Goal: Task Accomplishment & Management: Complete application form

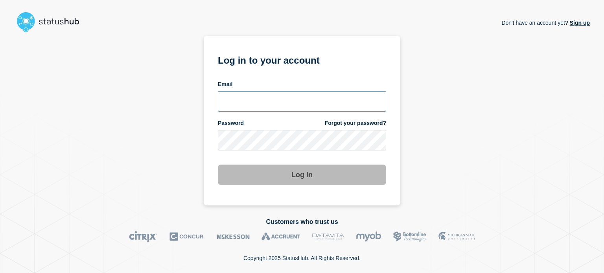
click at [228, 107] on input "email input" at bounding box center [302, 101] width 168 height 20
type input "dcarraway@fsu.edu"
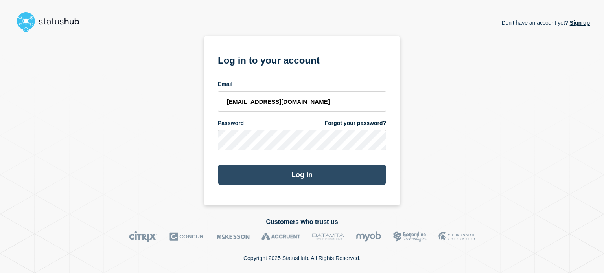
click at [225, 175] on button "Log in" at bounding box center [302, 175] width 168 height 20
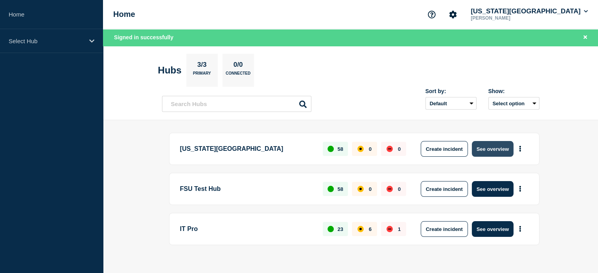
click at [501, 149] on button "See overview" at bounding box center [493, 149] width 42 height 16
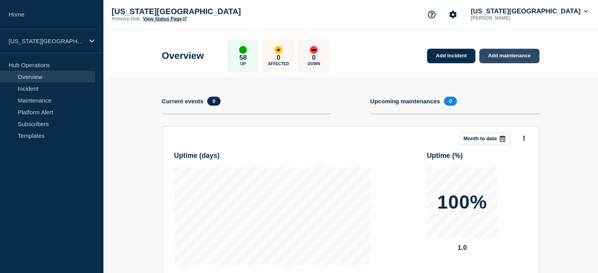
click at [515, 57] on link "Add maintenance" at bounding box center [509, 56] width 60 height 15
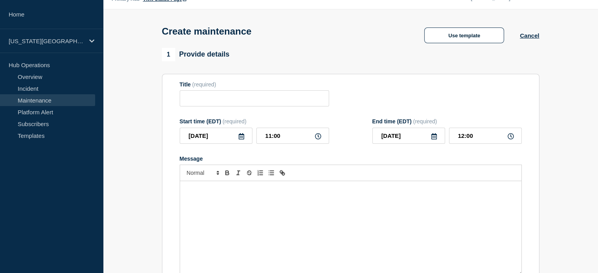
scroll to position [29, 0]
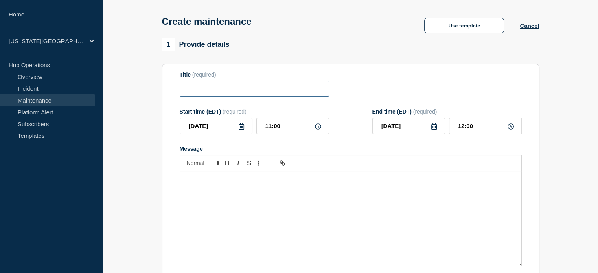
click at [194, 87] on input "Title" at bounding box center [254, 89] width 149 height 16
type input "Multiple Services"
click at [241, 130] on icon at bounding box center [241, 126] width 6 height 6
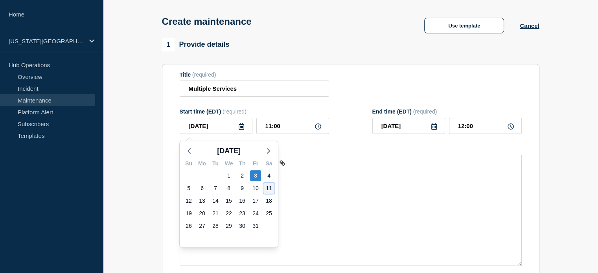
click at [267, 189] on div "11" at bounding box center [268, 188] width 11 height 11
type input "[DATE]"
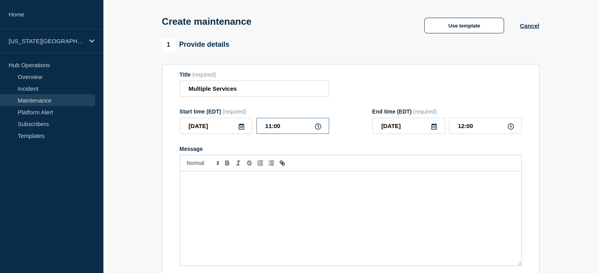
drag, startPoint x: 262, startPoint y: 128, endPoint x: 287, endPoint y: 129, distance: 26.0
click at [287, 129] on input "11:00" at bounding box center [292, 126] width 73 height 16
type input "07:00"
drag, startPoint x: 456, startPoint y: 127, endPoint x: 488, endPoint y: 128, distance: 32.3
click at [488, 128] on input "08:00" at bounding box center [485, 126] width 73 height 16
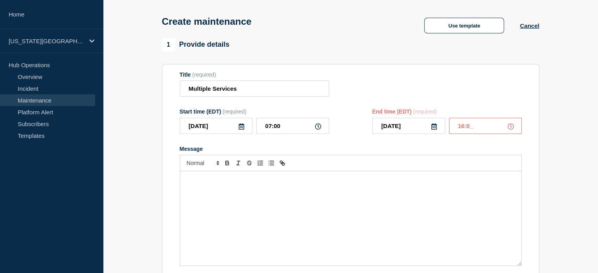
type input "16:00"
click at [335, 195] on div "Message" at bounding box center [350, 218] width 341 height 94
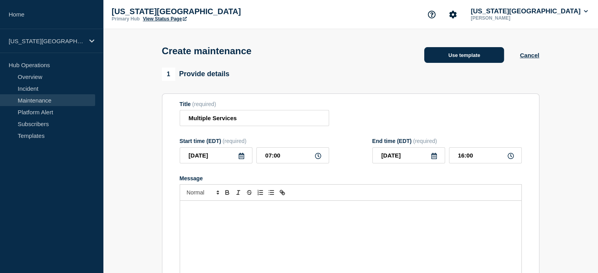
click at [449, 63] on button "Use template" at bounding box center [464, 55] width 80 height 16
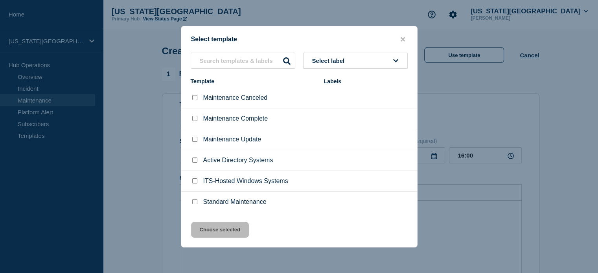
scroll to position [20, 0]
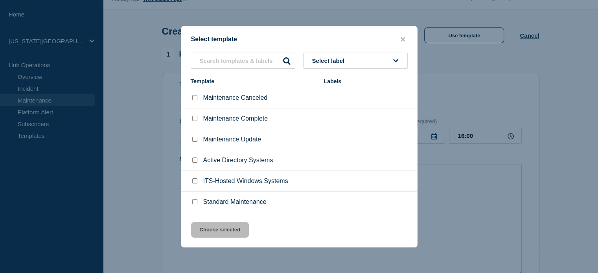
click at [194, 202] on input "Standard Maintenance checkbox" at bounding box center [194, 201] width 5 height 5
checkbox input "true"
click at [217, 229] on button "Choose selected" at bounding box center [220, 230] width 58 height 16
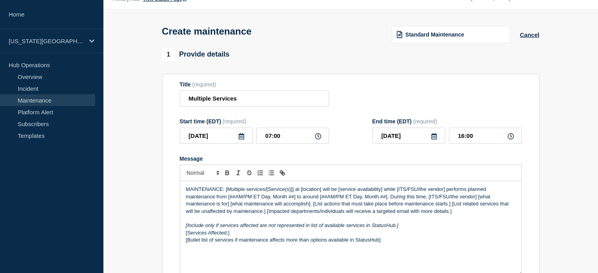
scroll to position [98, 0]
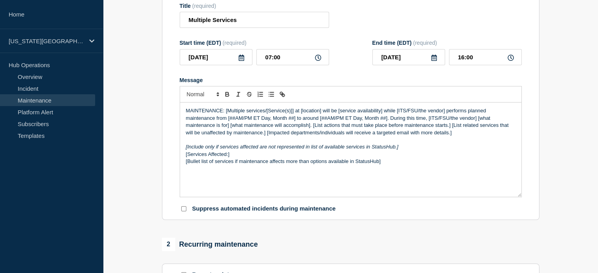
click at [227, 113] on p "MAINTENANCE: [Multiple services/[Service(s)]] at [location] will be [service av…" at bounding box center [351, 121] width 330 height 29
drag, startPoint x: 262, startPoint y: 114, endPoint x: 320, endPoint y: 114, distance: 57.8
click at [320, 114] on p "MAINTENANCE: Multiple services/[Service(s)]] at [location] will be [service ava…" at bounding box center [351, 121] width 330 height 29
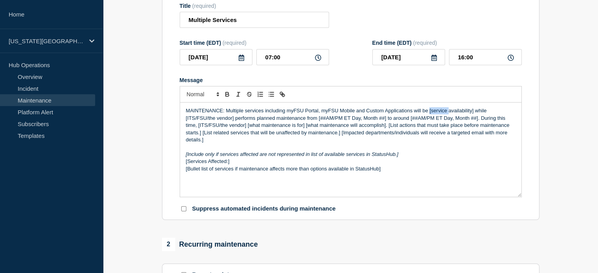
drag, startPoint x: 430, startPoint y: 113, endPoint x: 448, endPoint y: 114, distance: 18.1
click at [448, 114] on p "MAINTENANCE: Multiple services including myFSU Portal, myFSU Mobile and Custom …" at bounding box center [351, 125] width 330 height 36
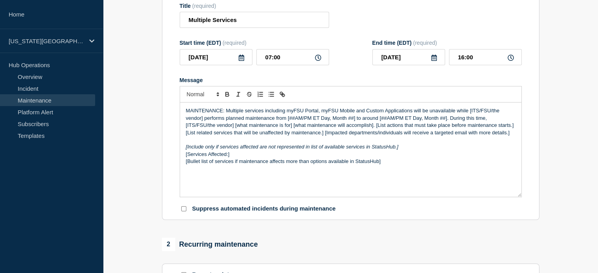
click at [471, 114] on p "MAINTENANCE: Multiple services including myFSU Portal, myFSU Mobile and Custom …" at bounding box center [351, 121] width 330 height 29
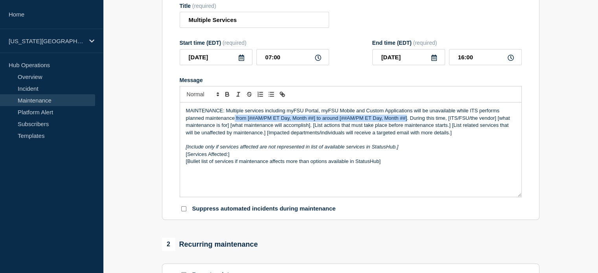
drag, startPoint x: 234, startPoint y: 122, endPoint x: 407, endPoint y: 119, distance: 173.1
click at [407, 119] on p "MAINTENANCE: Multiple services including myFSU Portal, myFSU Mobile and Custom …" at bounding box center [351, 121] width 330 height 29
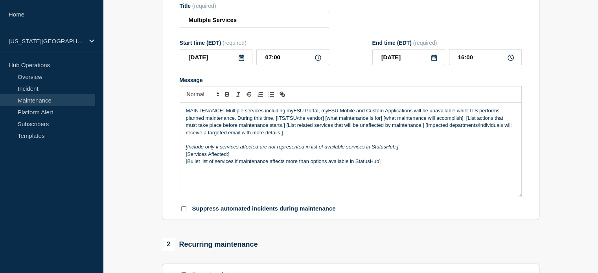
click at [277, 120] on p "MAINTENANCE: Multiple services including myFSU Portal, myFSU Mobile and Custom …" at bounding box center [351, 121] width 330 height 29
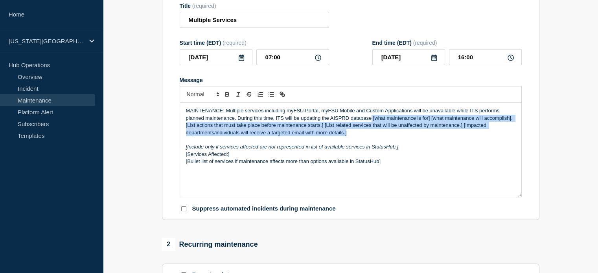
drag, startPoint x: 371, startPoint y: 121, endPoint x: 347, endPoint y: 136, distance: 28.5
click at [347, 136] on p "MAINTENANCE: Multiple services including myFSU Portal, myFSU Mobile and Custom …" at bounding box center [351, 121] width 330 height 29
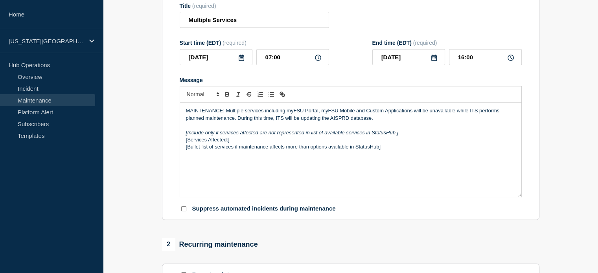
click at [373, 168] on div "MAINTENANCE: Multiple services including myFSU Portal, myFSU Mobile and Custom …" at bounding box center [350, 150] width 341 height 94
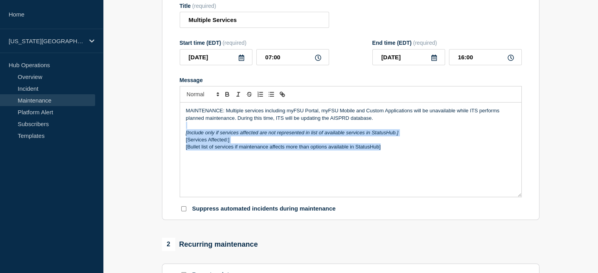
drag, startPoint x: 395, startPoint y: 153, endPoint x: 170, endPoint y: 129, distance: 225.9
click at [170, 129] on section "Title (required) Multiple Services Start time (EDT) (required) [DATE] 07:00 End…" at bounding box center [351, 107] width 378 height 225
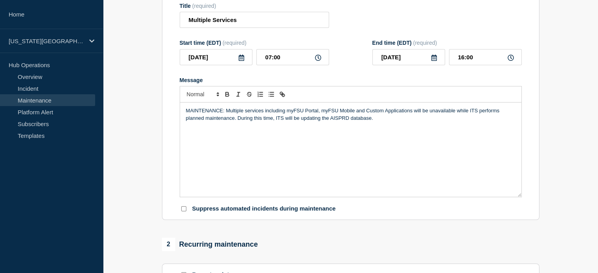
scroll to position [147, 0]
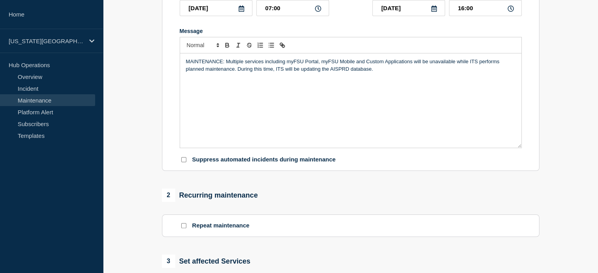
click at [184, 162] on input "Suppress automated incidents during maintenance" at bounding box center [183, 159] width 5 height 5
checkbox input "true"
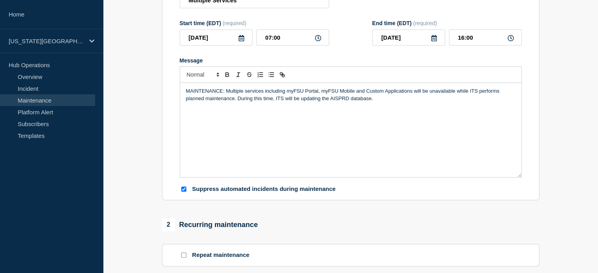
scroll to position [275, 0]
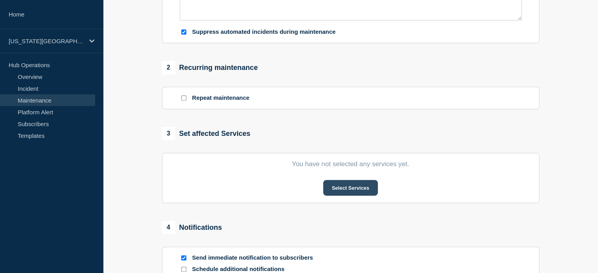
click at [348, 187] on button "Select Services" at bounding box center [350, 188] width 55 height 16
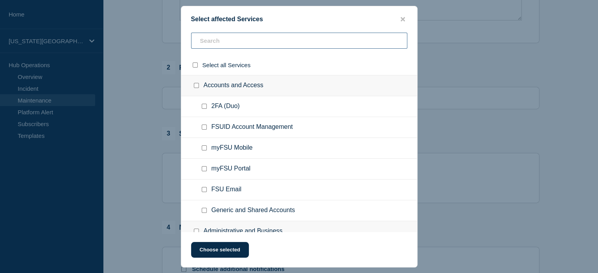
click at [209, 39] on input "text" at bounding box center [299, 41] width 216 height 16
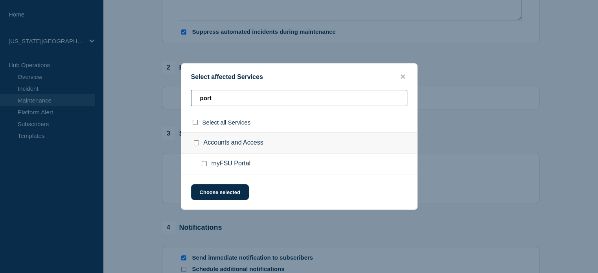
type input "port"
click at [207, 164] on div at bounding box center [205, 164] width 11 height 8
click at [205, 165] on input "myFSU Portal checkbox" at bounding box center [204, 163] width 5 height 5
checkbox input "true"
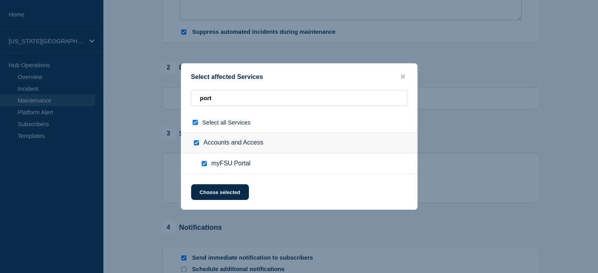
checkbox input "true"
click at [219, 99] on input "port" at bounding box center [299, 98] width 216 height 16
type input "po"
checkbox input "false"
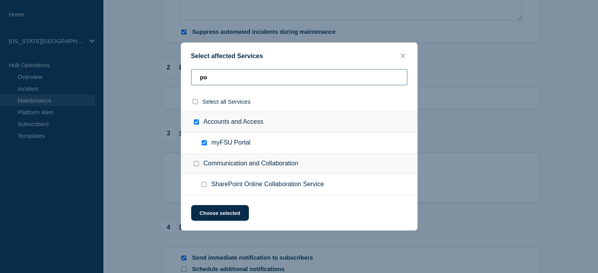
type input "p"
checkbox input "false"
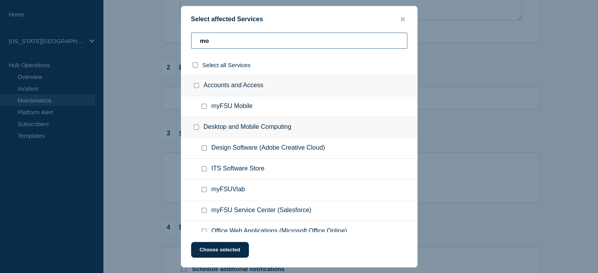
type input "m"
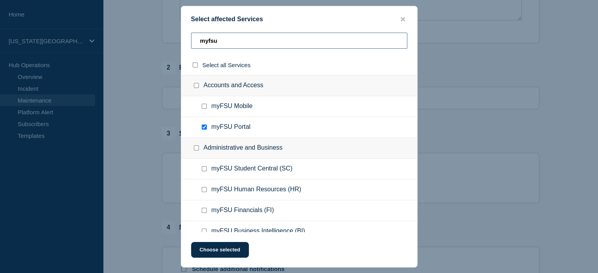
type input "myfsu"
click at [205, 107] on input "myFSU Mobile checkbox" at bounding box center [204, 106] width 5 height 5
checkbox input "true"
click at [230, 41] on input "myfsu" at bounding box center [299, 41] width 216 height 16
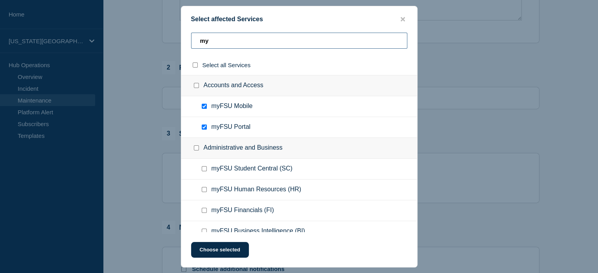
type input "m"
checkbox input "false"
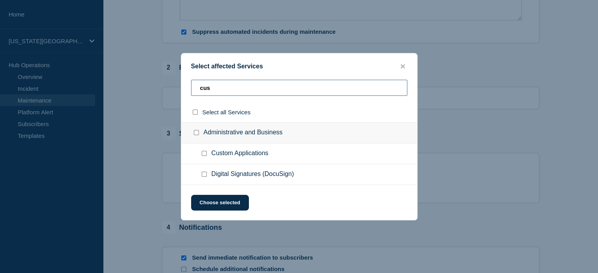
type input "cus"
click at [205, 153] on input "Custom Applications checkbox" at bounding box center [204, 153] width 5 height 5
checkbox input "true"
click at [219, 206] on button "Choose selected" at bounding box center [220, 203] width 58 height 16
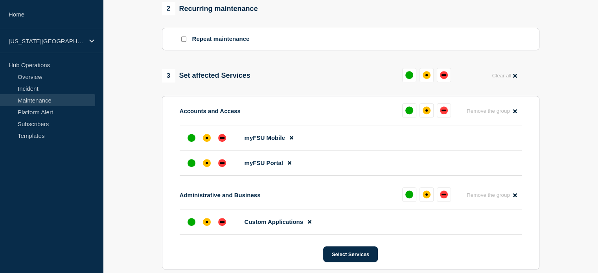
scroll to position [374, 0]
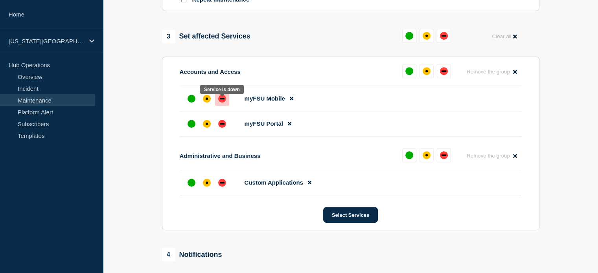
click at [220, 103] on div "down" at bounding box center [222, 99] width 8 height 8
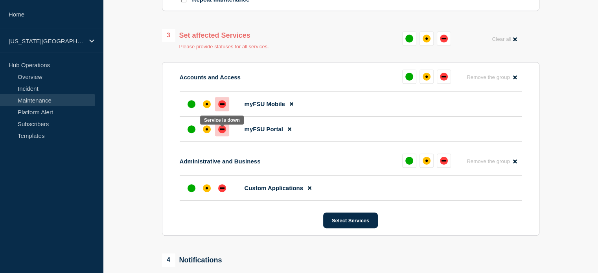
click at [222, 130] on div "down" at bounding box center [222, 130] width 5 height 2
click at [222, 192] on div "down" at bounding box center [222, 188] width 8 height 8
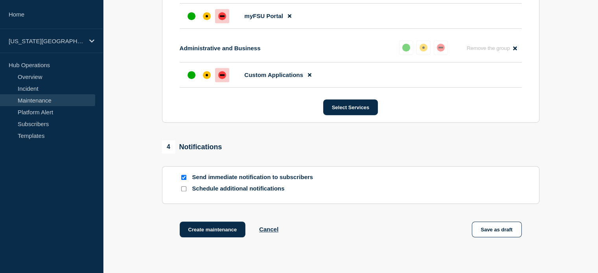
scroll to position [501, 0]
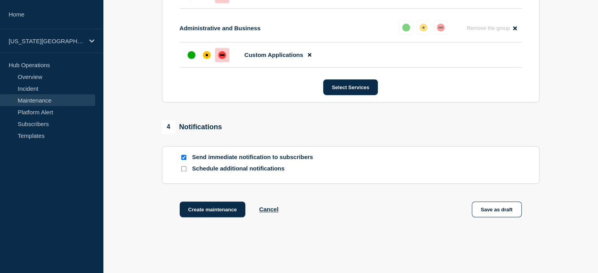
click at [182, 171] on input "Schedule additional notifications" at bounding box center [183, 168] width 5 height 5
checkbox input "true"
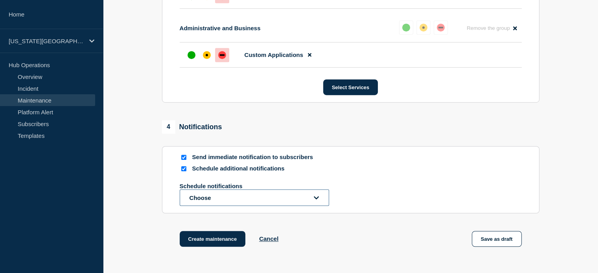
click at [199, 199] on button "Choose" at bounding box center [254, 198] width 149 height 17
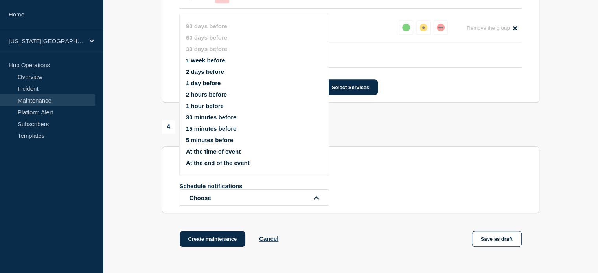
click at [197, 61] on button "1 week before" at bounding box center [205, 60] width 39 height 7
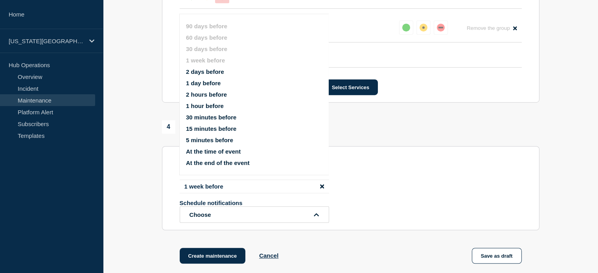
click at [205, 74] on button "2 days before" at bounding box center [205, 71] width 38 height 7
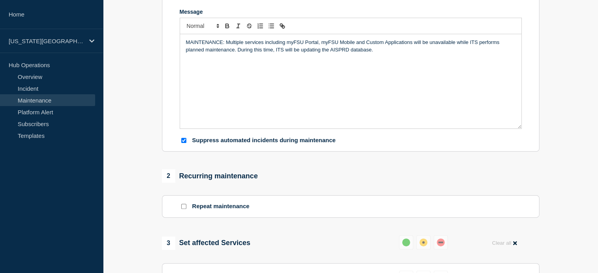
scroll to position [88, 0]
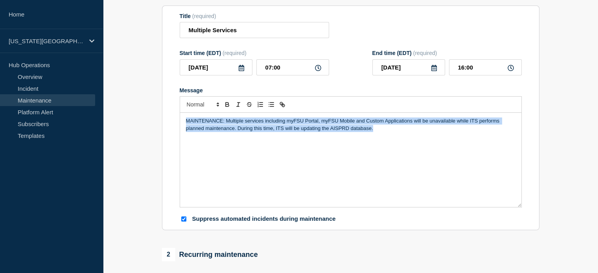
drag, startPoint x: 186, startPoint y: 123, endPoint x: 377, endPoint y: 132, distance: 191.7
click at [377, 132] on p "MAINTENANCE: Multiple services including myFSU Portal, myFSU Mobile and Custom …" at bounding box center [351, 125] width 330 height 15
copy p "MAINTENANCE: Multiple services including myFSU Portal, myFSU Mobile and Custom …"
click at [232, 135] on div "MAINTENANCE: Multiple services including myFSU Portal, myFSU Mobile and Custom …" at bounding box center [350, 160] width 341 height 94
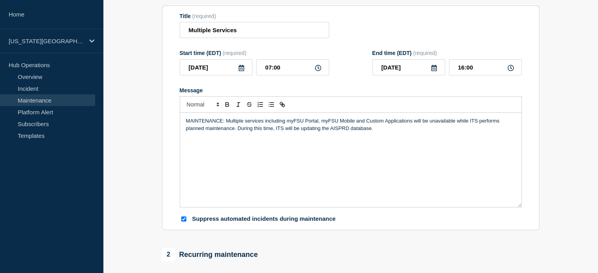
click at [204, 125] on p "MAINTENANCE: Multiple services including myFSU Portal, myFSU Mobile and Custom …" at bounding box center [351, 125] width 330 height 15
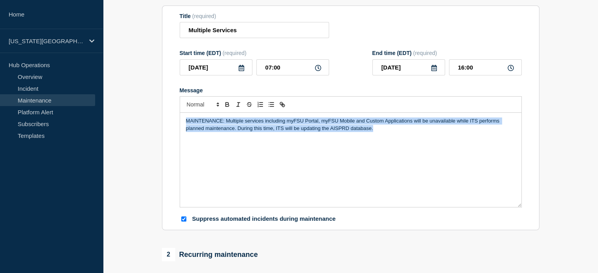
drag, startPoint x: 185, startPoint y: 124, endPoint x: 384, endPoint y: 136, distance: 199.3
click at [384, 136] on div "MAINTENANCE: Multiple services including myFSU Portal, myFSU Mobile and Custom …" at bounding box center [350, 160] width 341 height 94
copy p "MAINTENANCE: Multiple services including myFSU Portal, myFSU Mobile and Custom …"
click at [261, 129] on p "MAINTENANCE: Multiple services including myFSU Portal, myFSU Mobile and Custom …" at bounding box center [351, 125] width 330 height 15
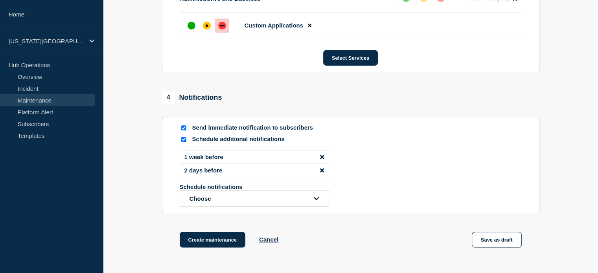
scroll to position [570, 0]
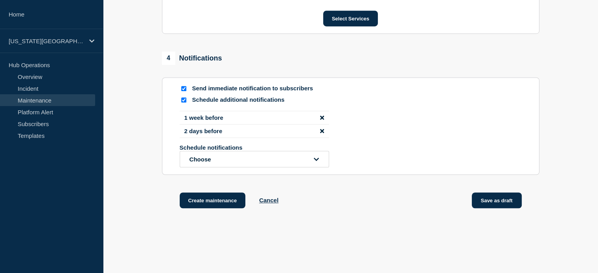
click at [501, 208] on button "Save as draft" at bounding box center [497, 201] width 50 height 16
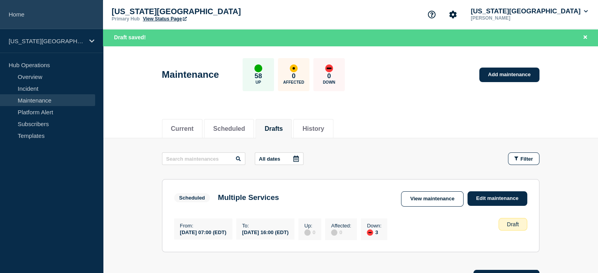
click at [19, 18] on link "Home" at bounding box center [51, 14] width 103 height 29
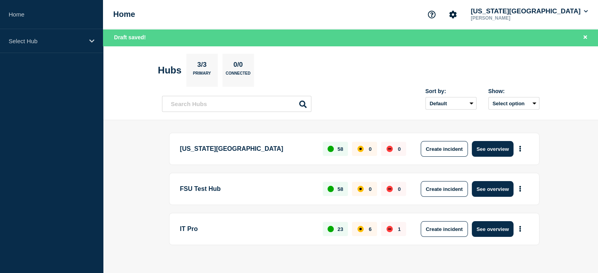
scroll to position [9, 0]
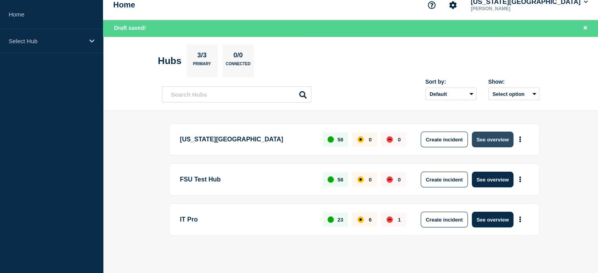
click at [481, 140] on button "See overview" at bounding box center [493, 140] width 42 height 16
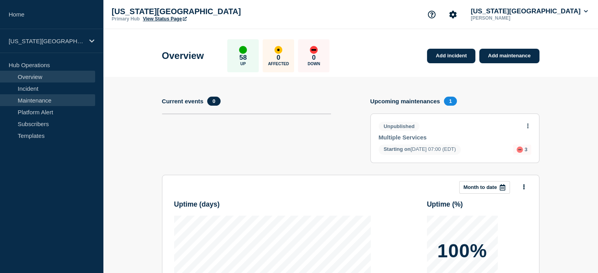
click at [29, 98] on link "Maintenance" at bounding box center [47, 100] width 95 height 12
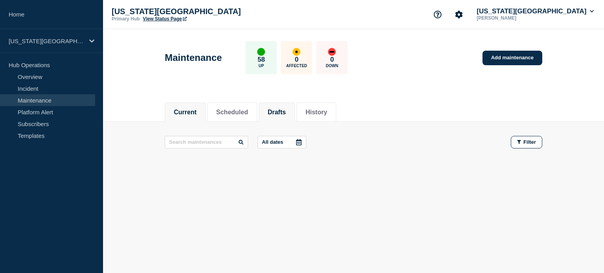
click at [282, 109] on button "Drafts" at bounding box center [277, 112] width 18 height 7
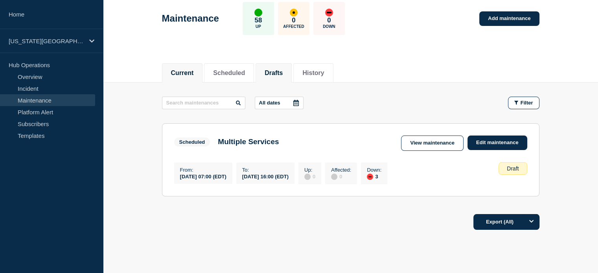
scroll to position [68, 0]
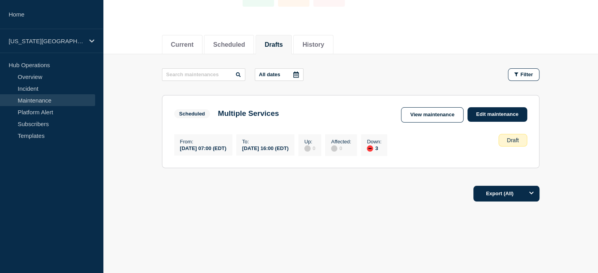
click at [420, 160] on section "Scheduled Multiple Services View maintenance Edit maintenance From : [DATE] 07:…" at bounding box center [351, 131] width 378 height 73
click at [488, 114] on link "Edit maintenance" at bounding box center [498, 114] width 60 height 15
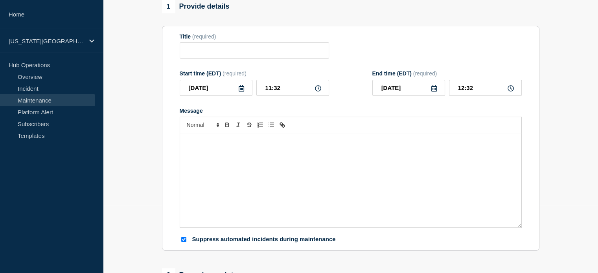
type input "Multiple Services"
type input "[DATE]"
type input "07:00"
type input "[DATE]"
type input "16:00"
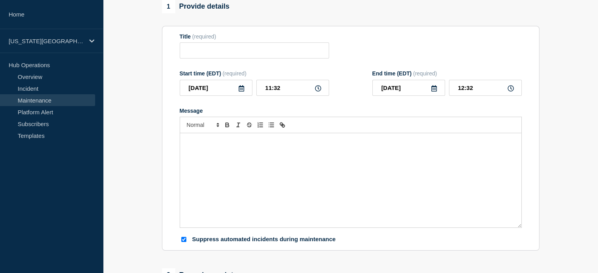
checkbox input "true"
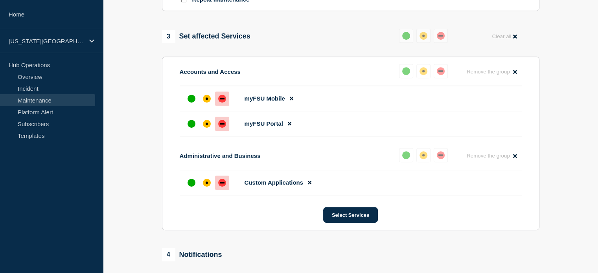
scroll to position [511, 0]
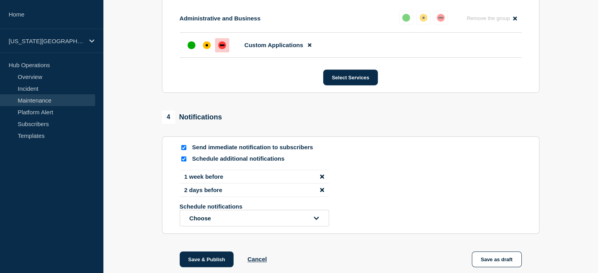
click at [186, 150] on input "Send immediate notification to subscribers" at bounding box center [183, 147] width 5 height 5
checkbox input "false"
click at [98, 170] on aside "Home [US_STATE][GEOGRAPHIC_DATA] Hub Operations Overview Incident Maintenance P…" at bounding box center [51, 136] width 103 height 273
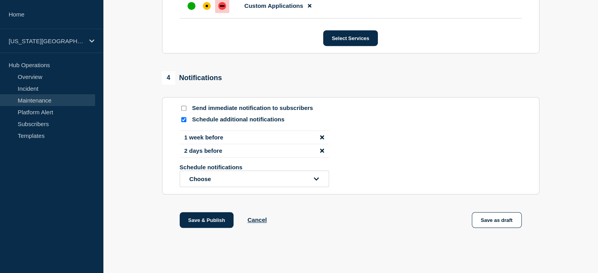
scroll to position [562, 0]
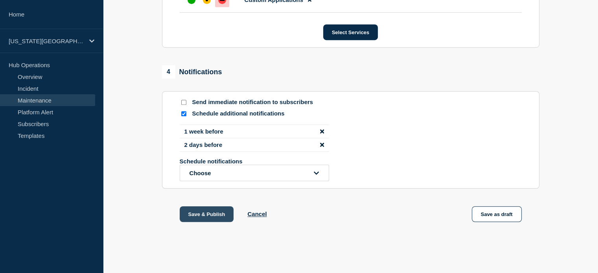
click at [207, 217] on button "Save & Publish" at bounding box center [207, 214] width 54 height 16
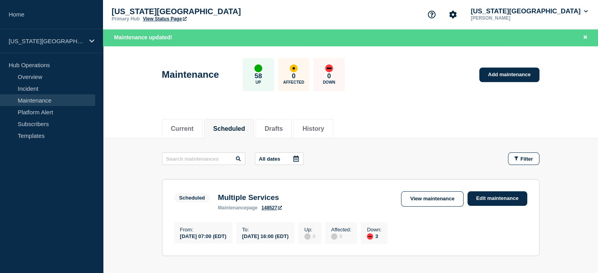
click at [162, 17] on link "View Status Page" at bounding box center [165, 19] width 44 height 6
click at [525, 7] on button "[US_STATE][GEOGRAPHIC_DATA]" at bounding box center [529, 11] width 120 height 8
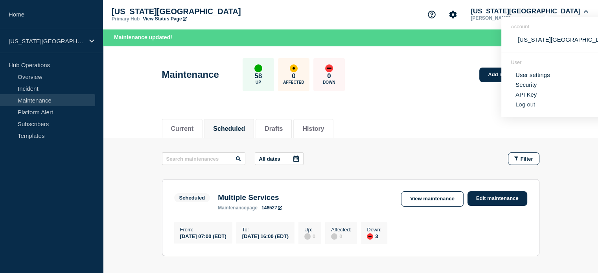
click at [526, 107] on button "Log out" at bounding box center [526, 104] width 20 height 7
